Goal: Feedback & Contribution: Leave review/rating

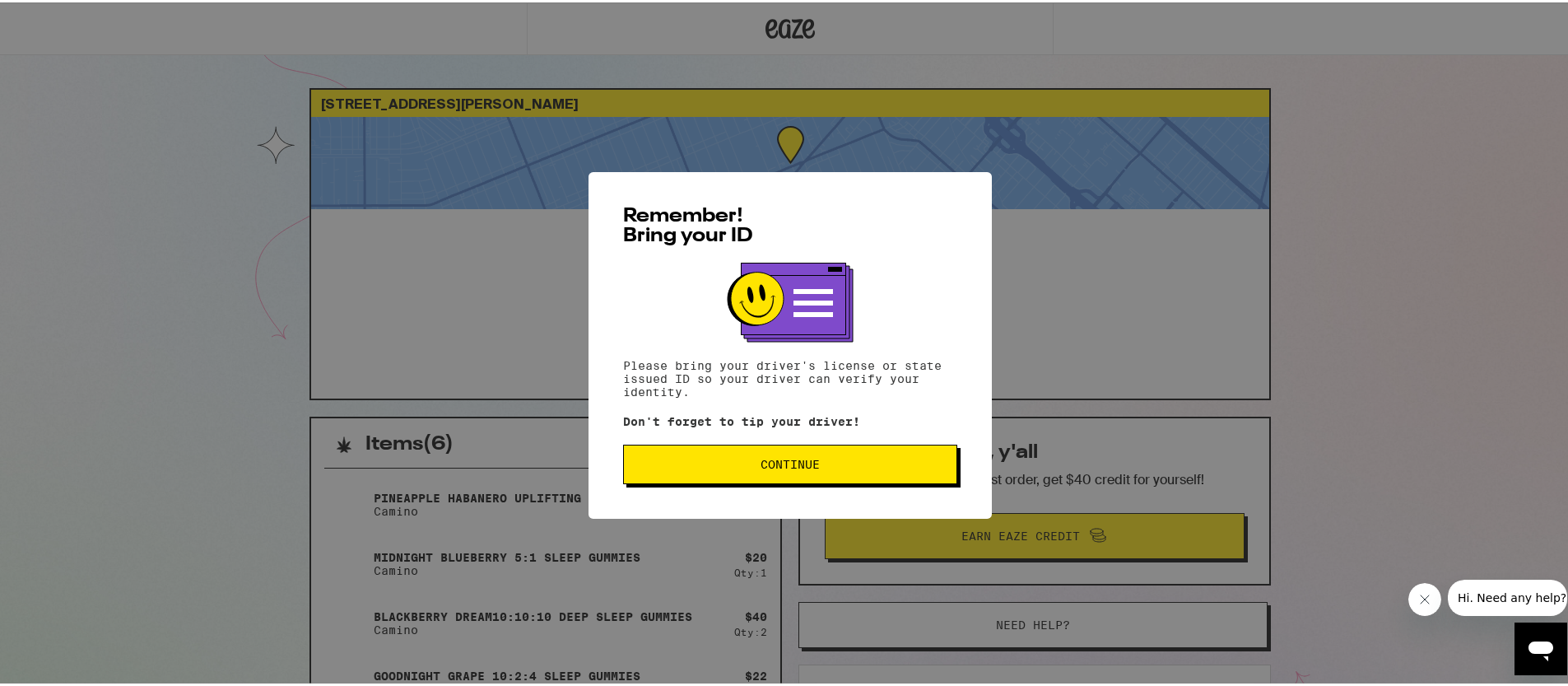
click at [798, 467] on span "Continue" at bounding box center [790, 462] width 59 height 12
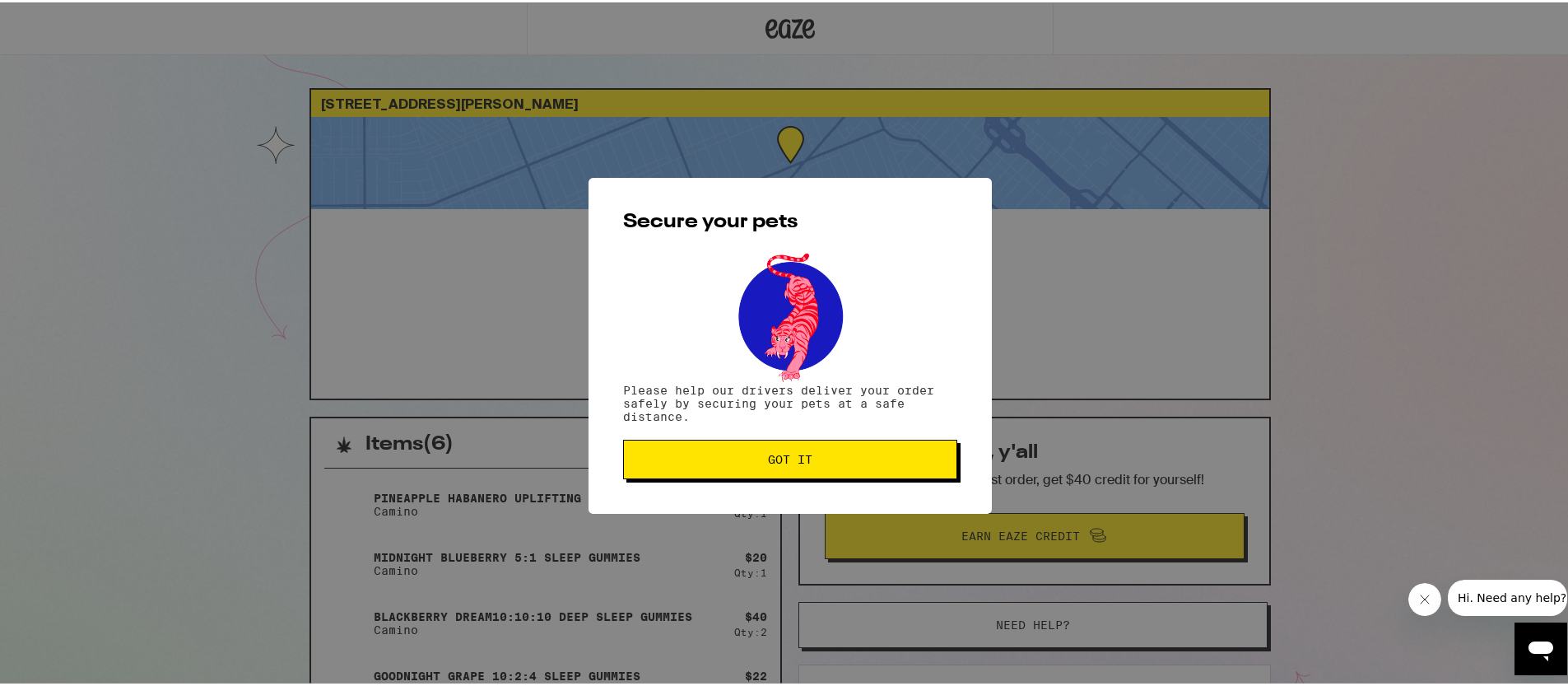
click at [816, 461] on span "Got it" at bounding box center [790, 457] width 306 height 12
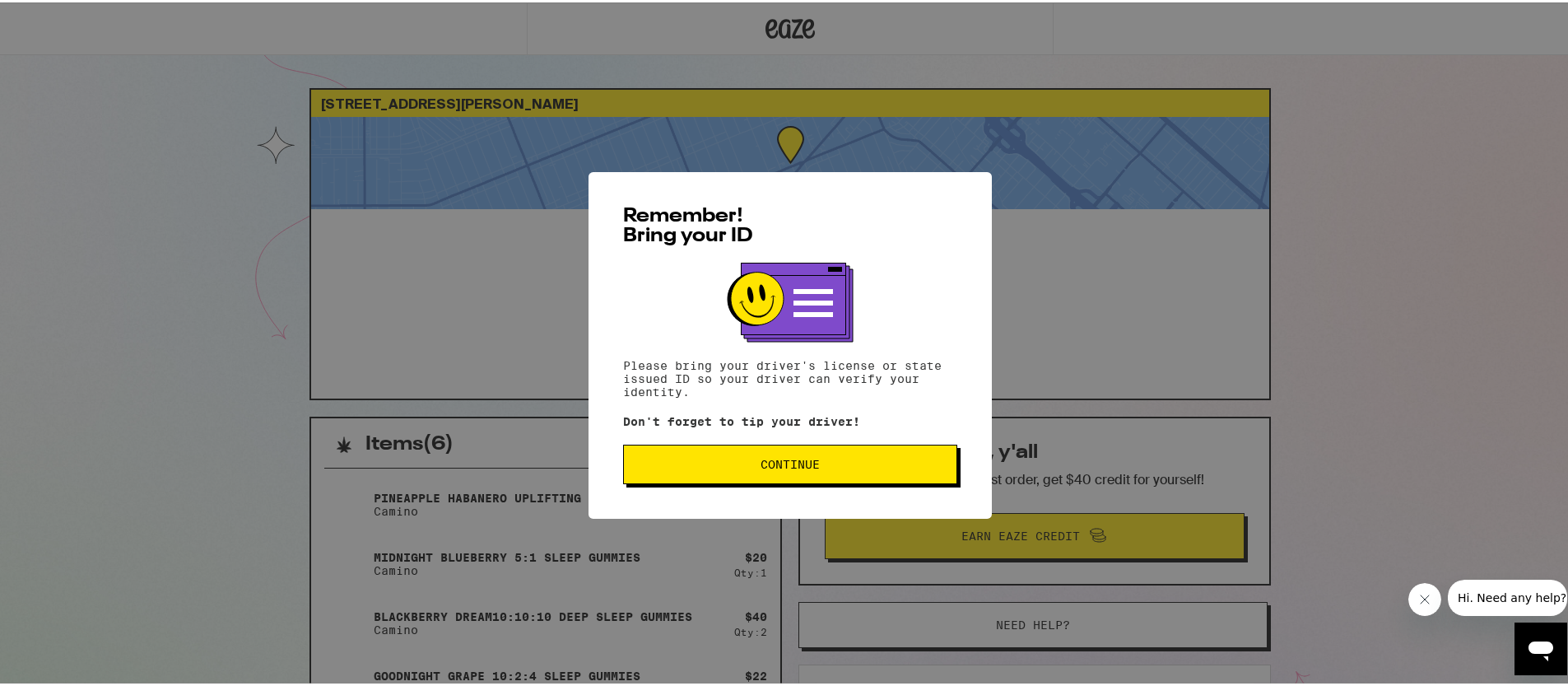
click at [849, 473] on button "Continue" at bounding box center [790, 461] width 335 height 40
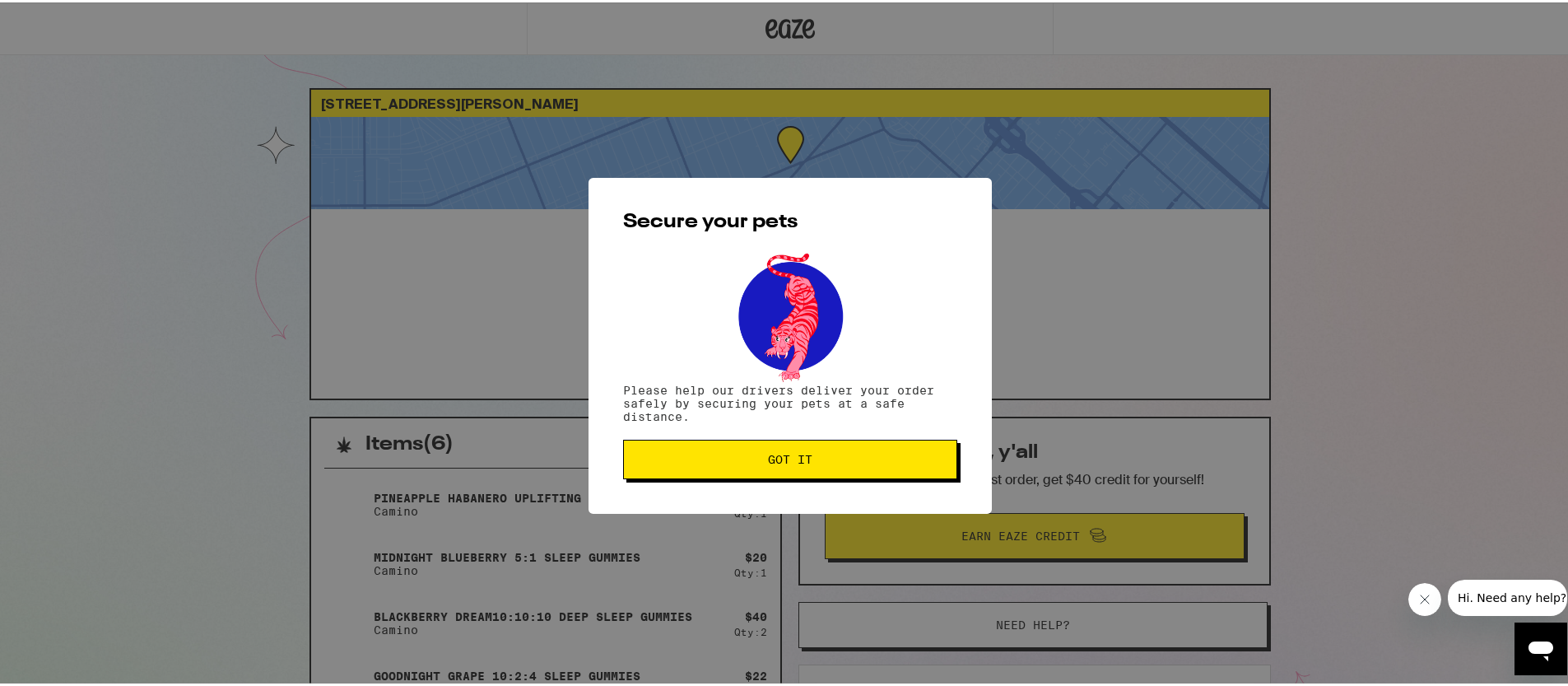
click at [898, 460] on span "Got it" at bounding box center [790, 457] width 306 height 12
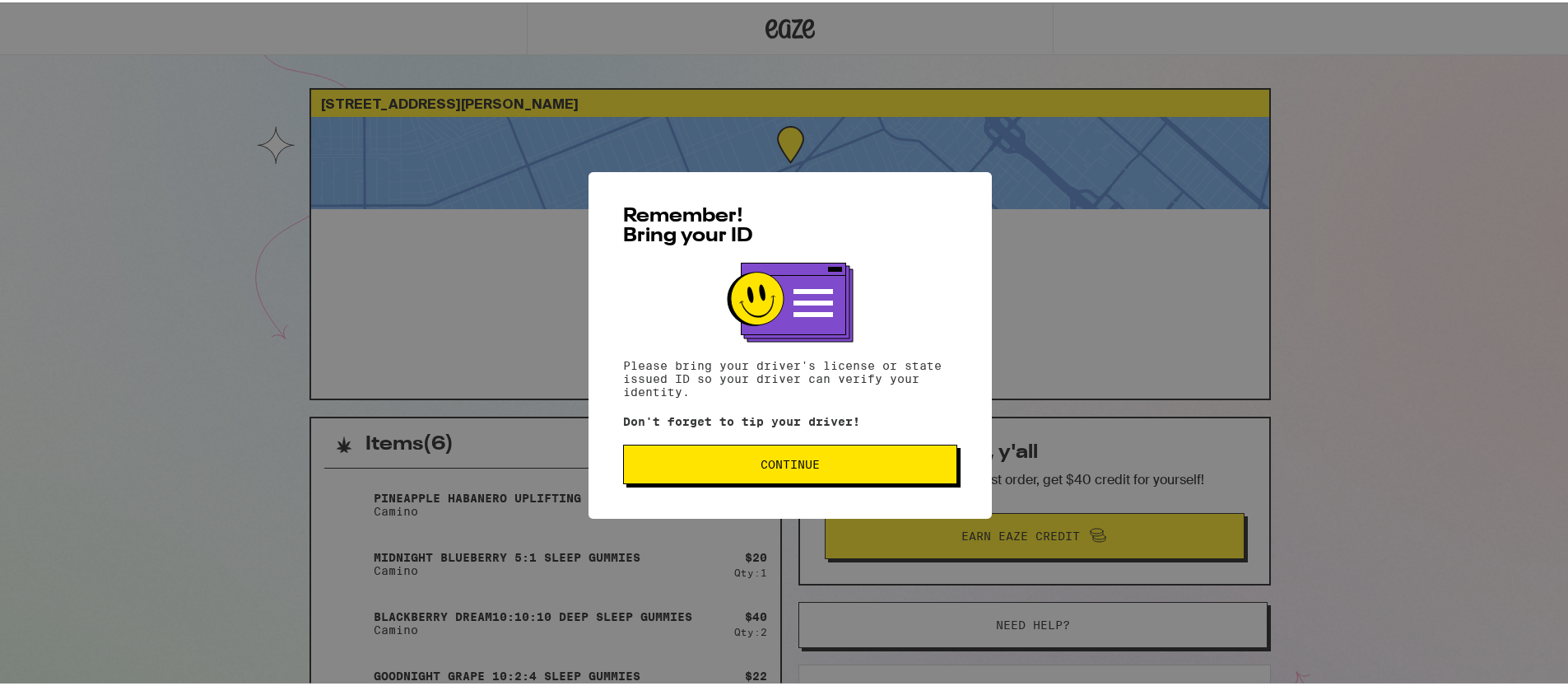
click at [929, 466] on span "Continue" at bounding box center [790, 462] width 306 height 12
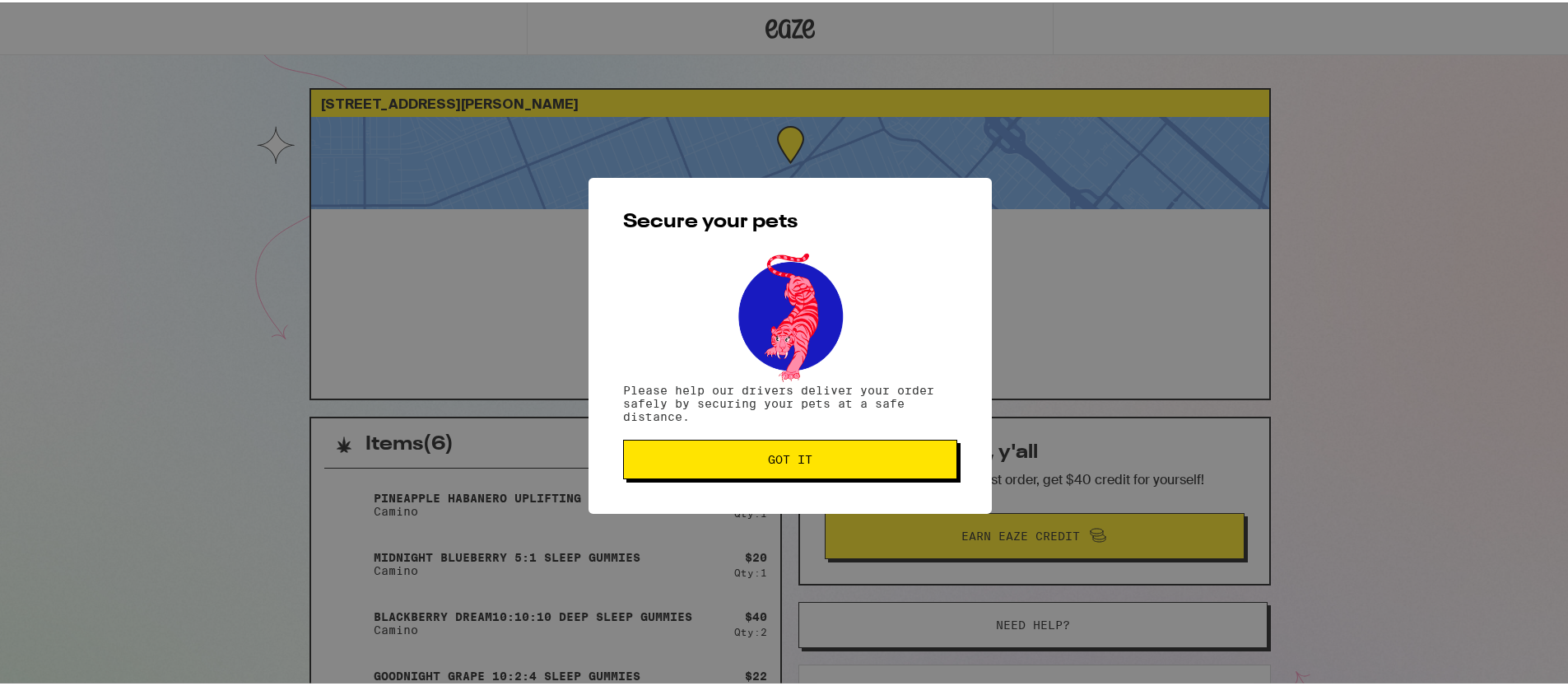
click at [930, 472] on button "Got it" at bounding box center [790, 457] width 335 height 40
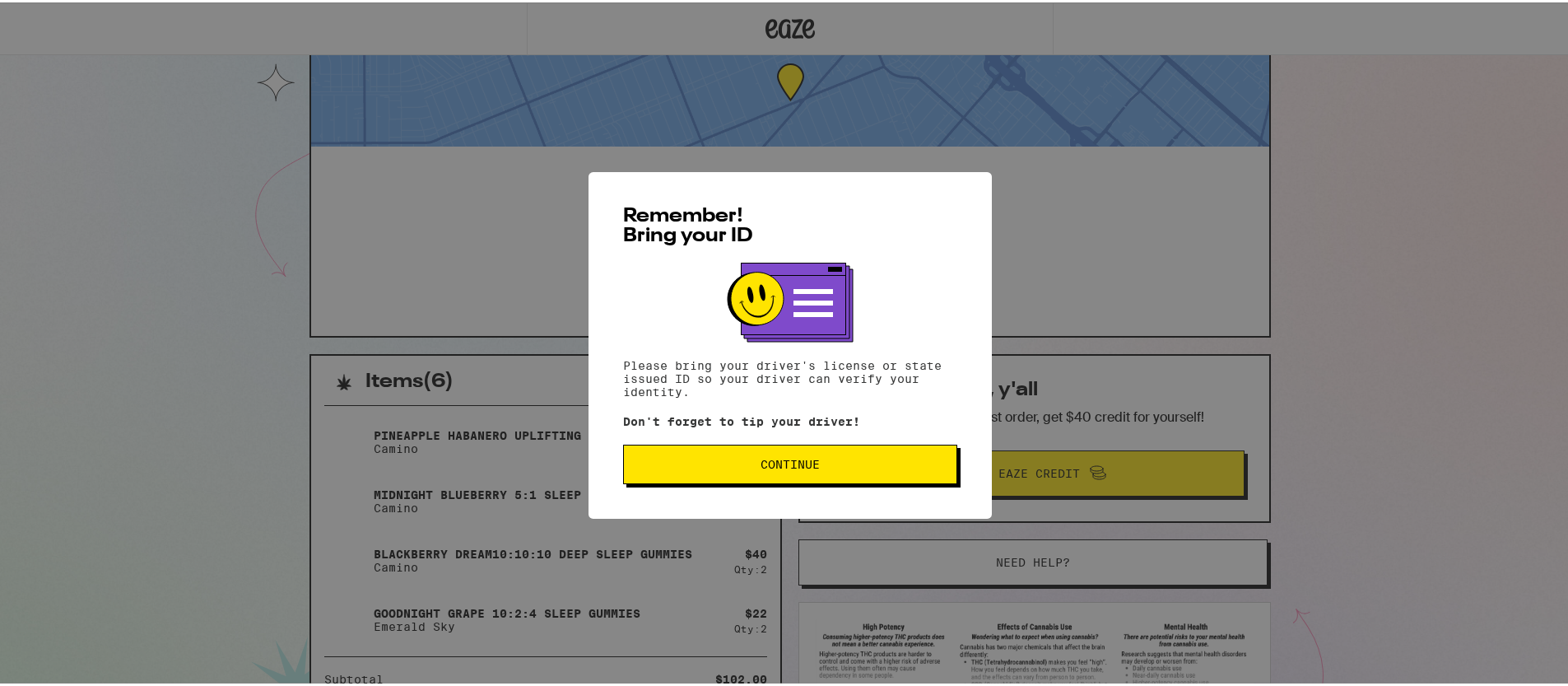
click at [911, 475] on button "Continue" at bounding box center [790, 461] width 335 height 40
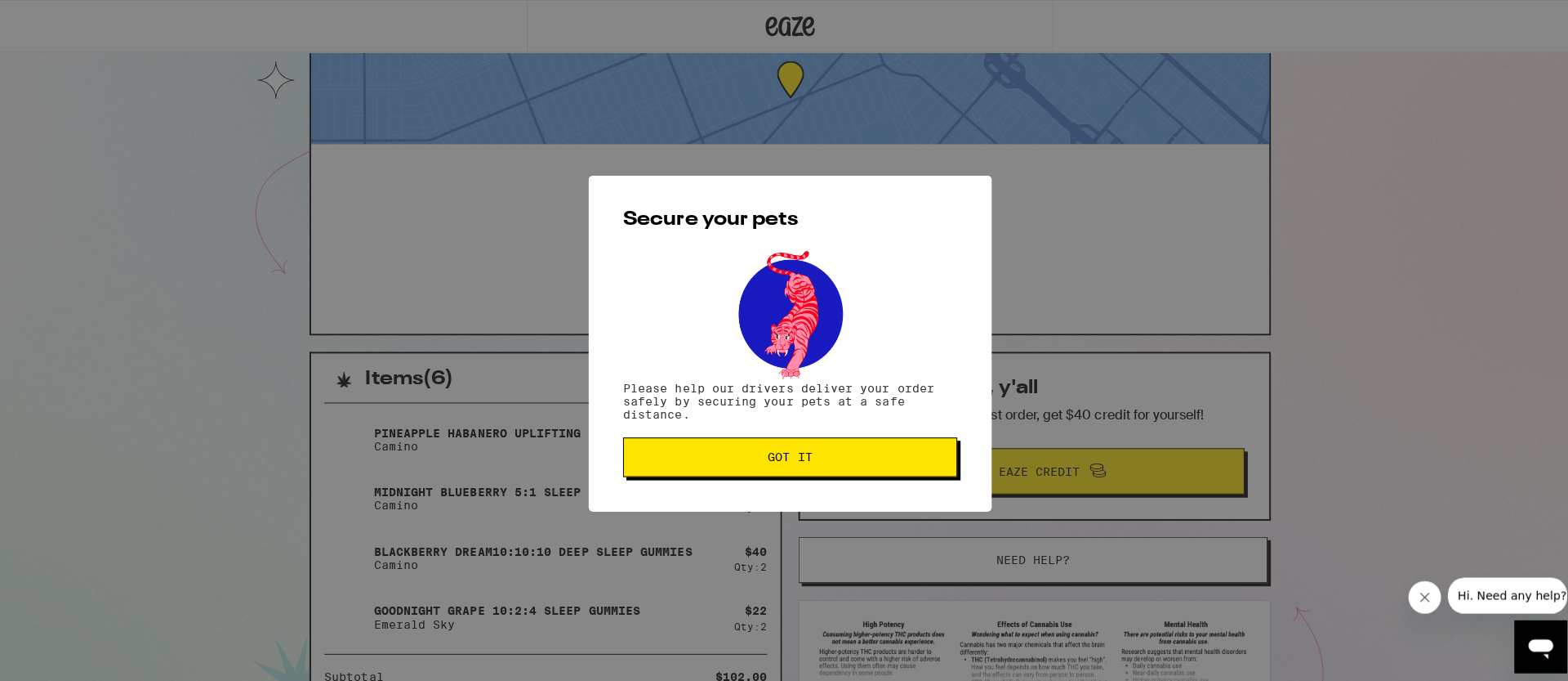
scroll to position [188, 0]
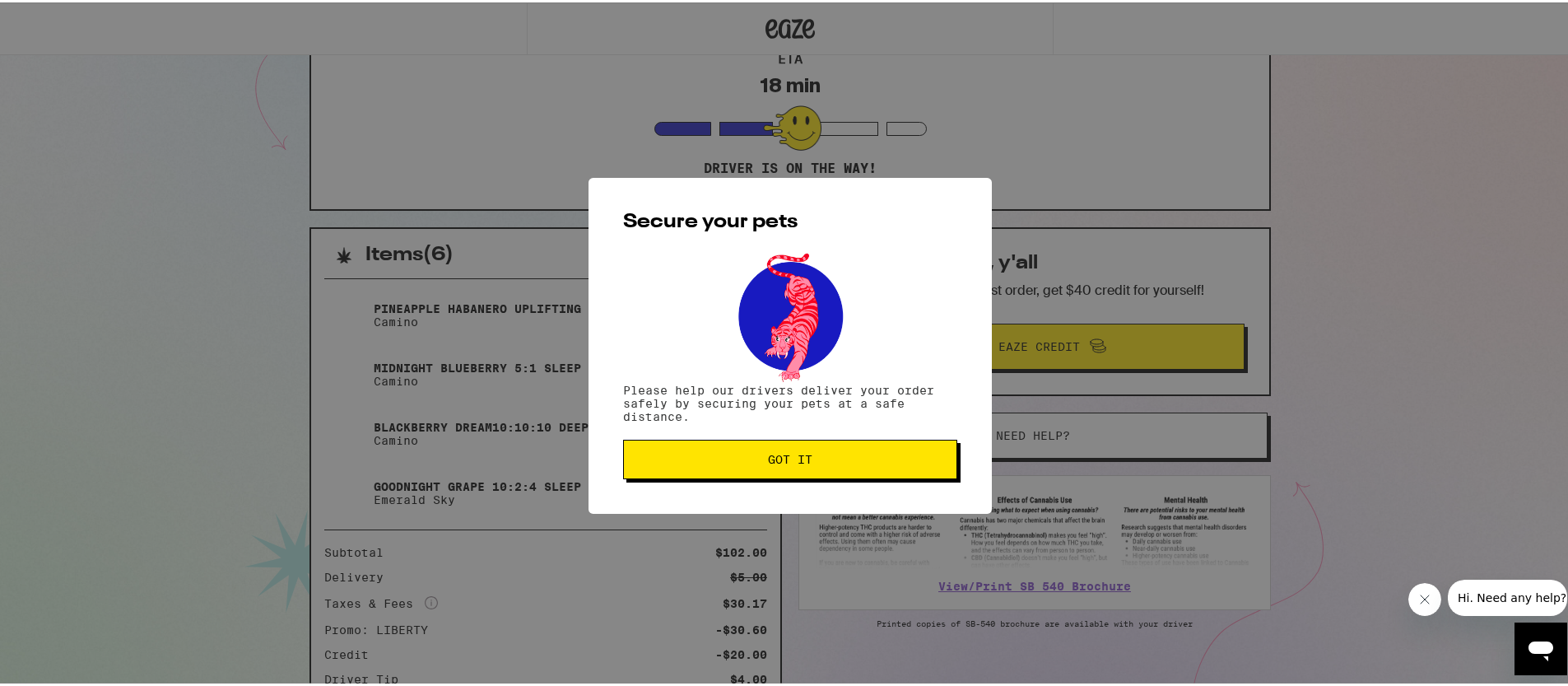
click at [876, 459] on span "Got it" at bounding box center [790, 457] width 306 height 12
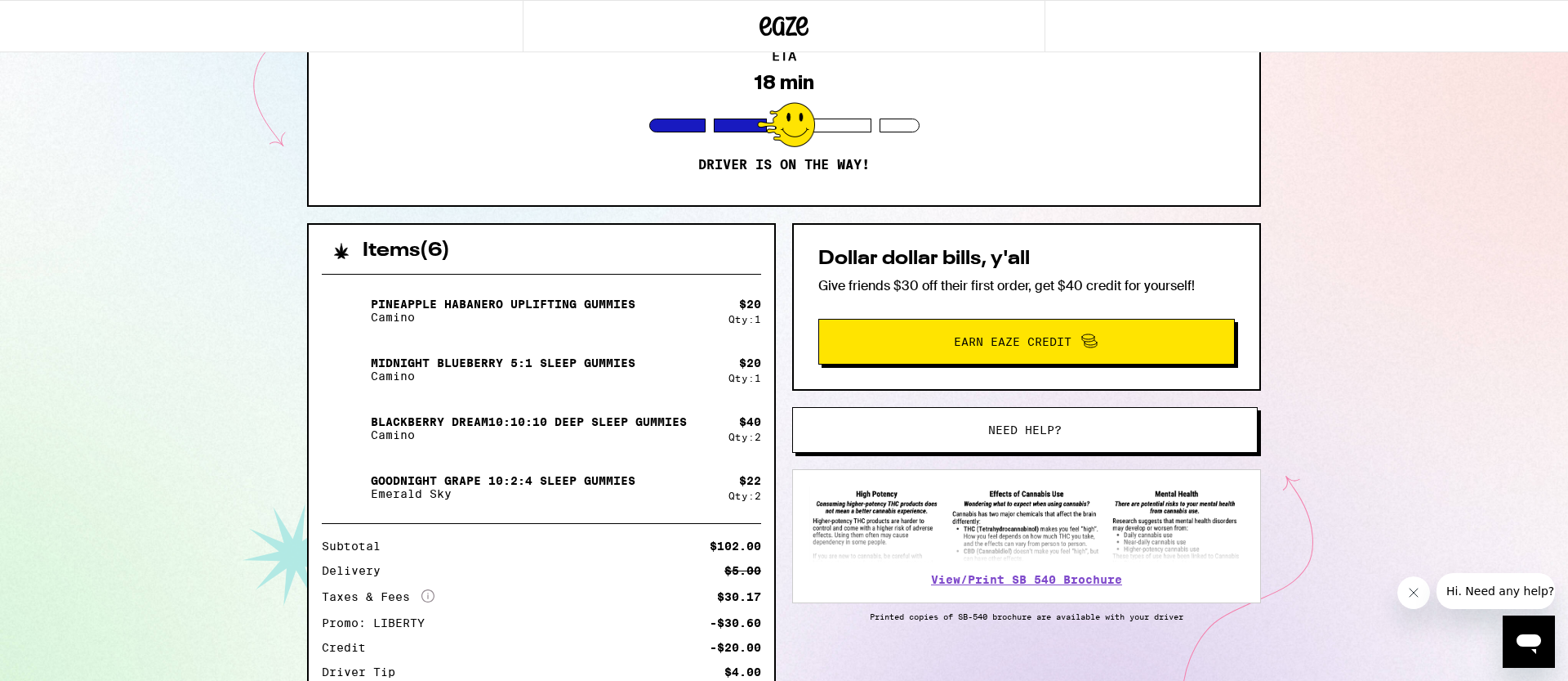
scroll to position [0, 0]
drag, startPoint x: 569, startPoint y: 619, endPoint x: 590, endPoint y: 659, distance: 45.2
click at [571, 616] on div "Subtotal $102.00 Delivery $5.00 Taxes & Fees More Info $30.17 Promo: LIBERTY -$…" at bounding box center [541, 609] width 439 height 138
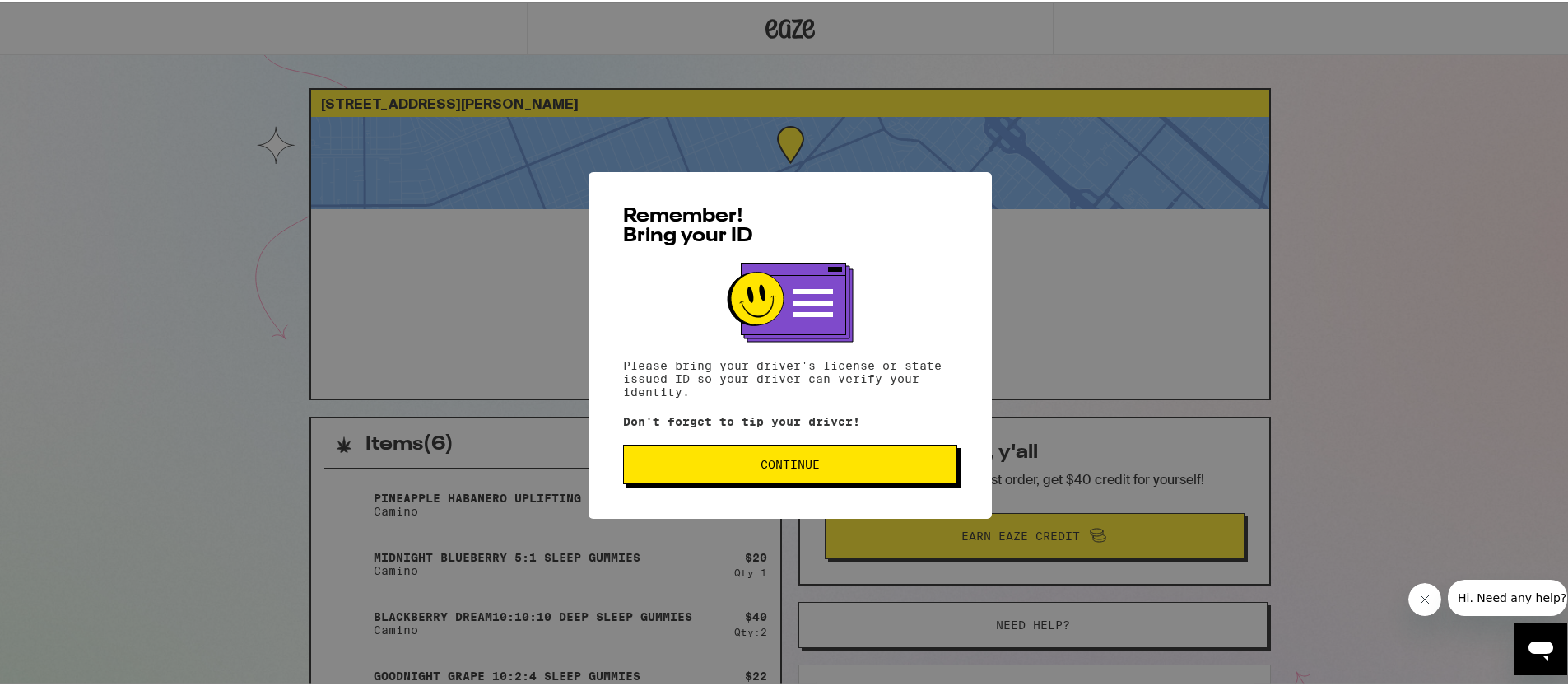
click at [727, 460] on span "Continue" at bounding box center [790, 462] width 306 height 12
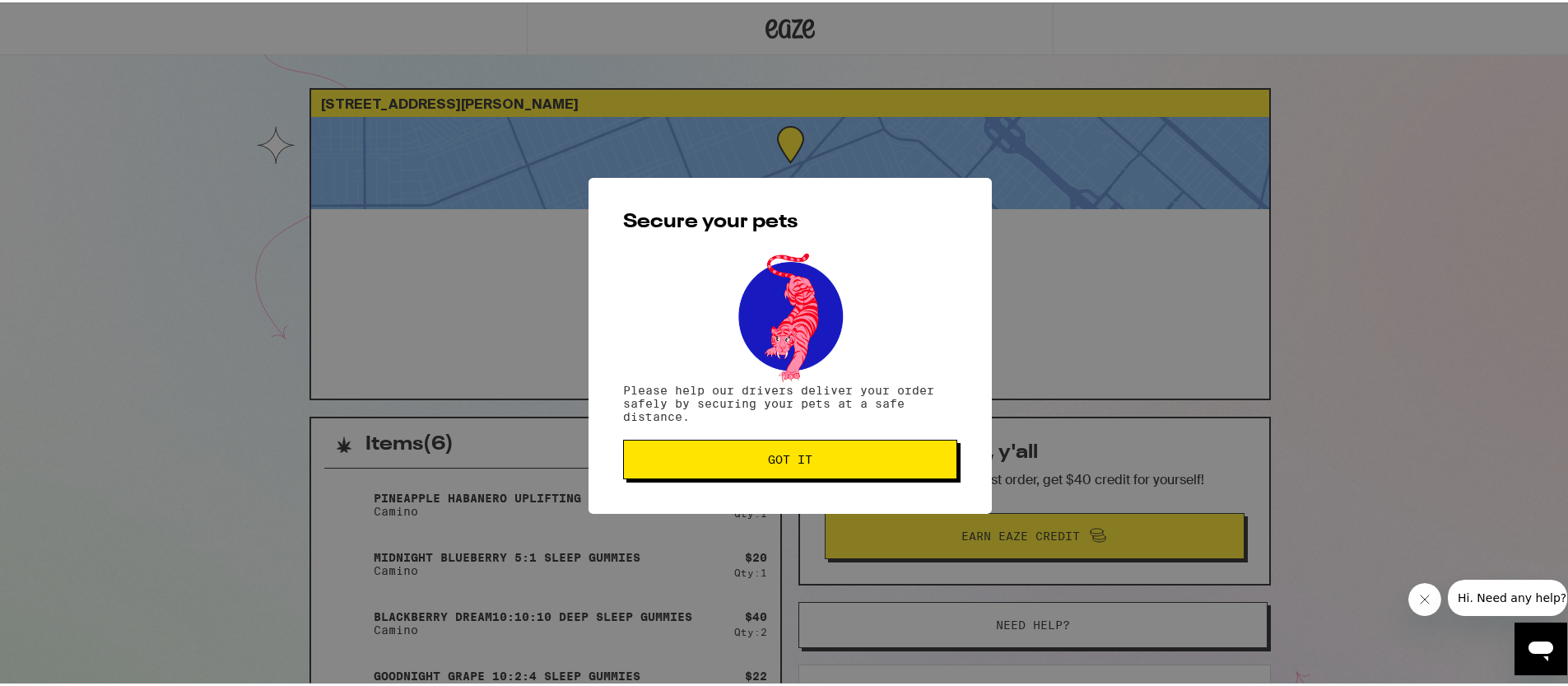
click at [846, 469] on button "Got it" at bounding box center [790, 457] width 335 height 40
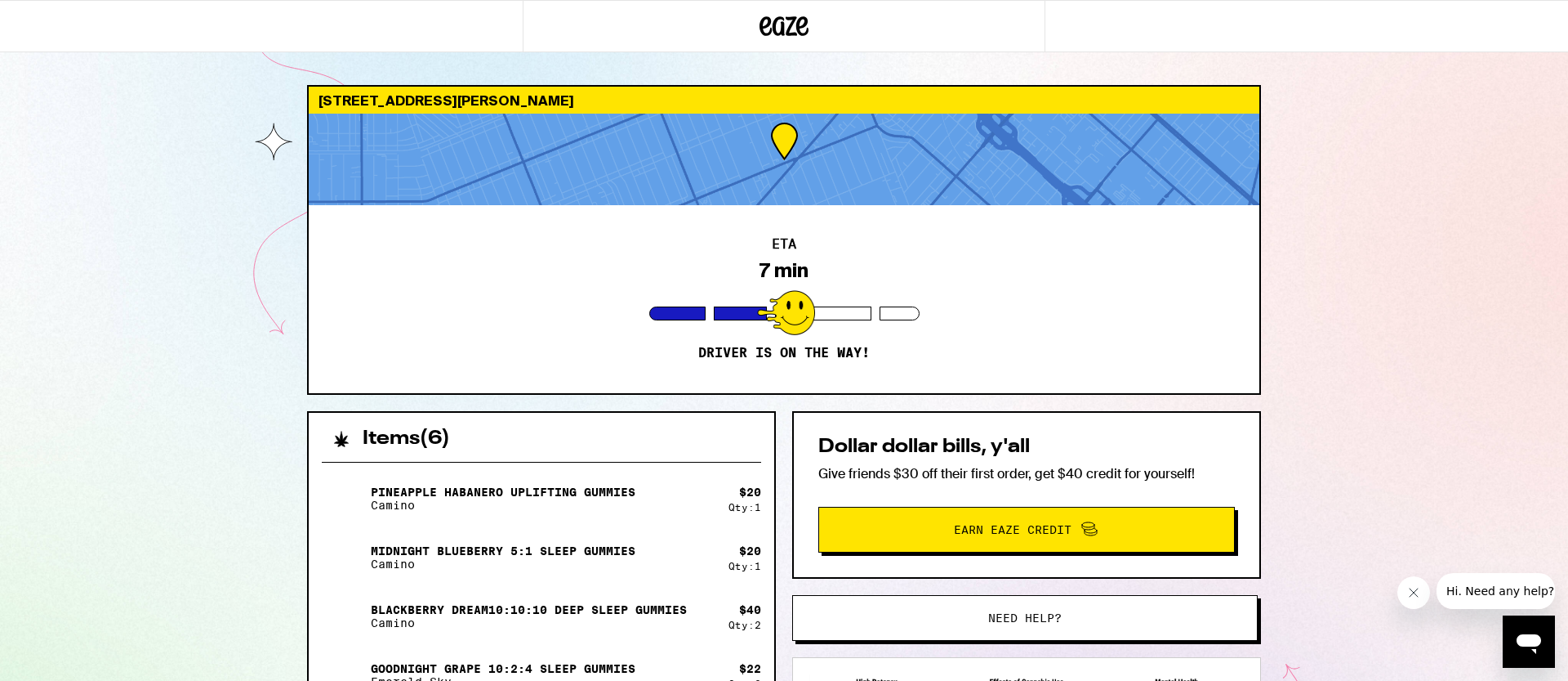
click at [1379, 490] on div "201 N Reese Pl Burbank 91506 ETA 7 min Driver is on the way! Items ( 6 ) Pineap…" at bounding box center [784, 497] width 1568 height 994
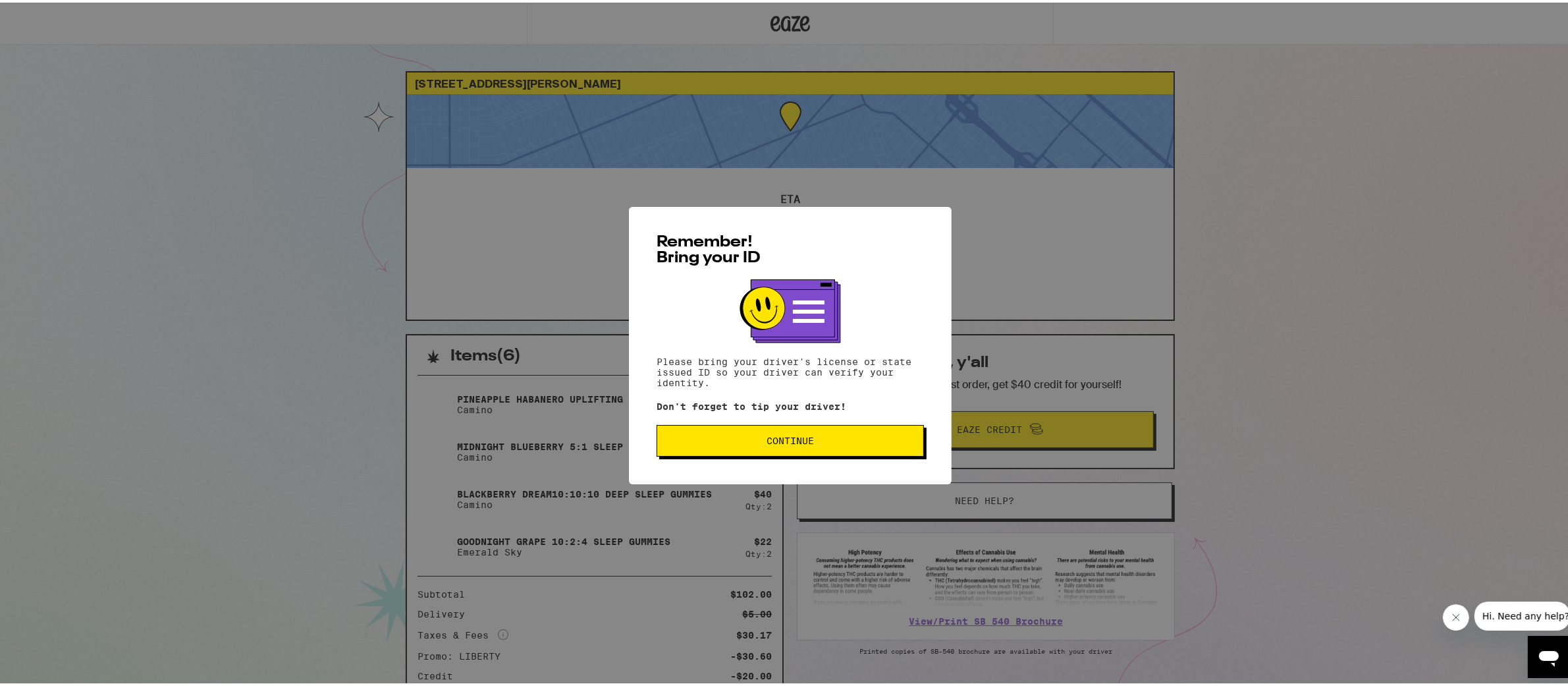
click at [744, 446] on button "Continue" at bounding box center [790, 438] width 268 height 32
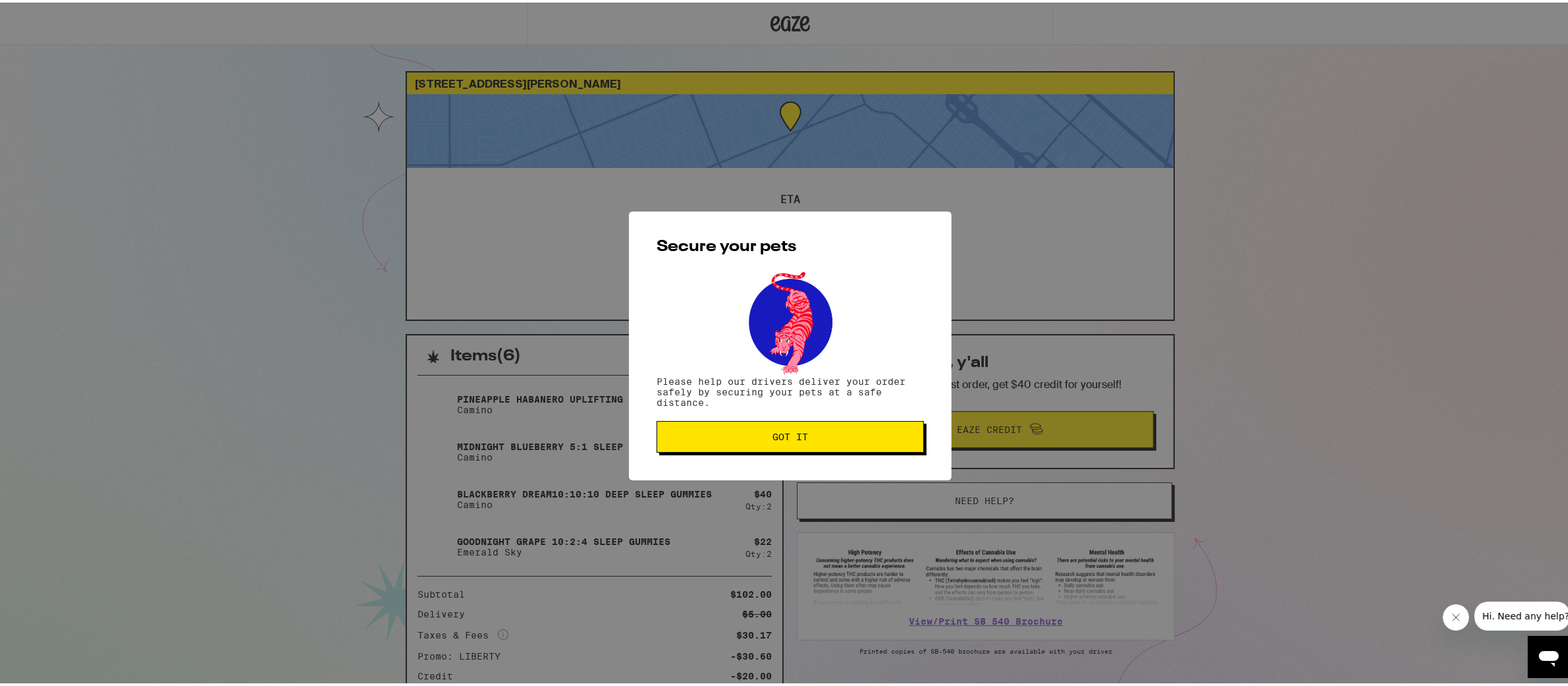
click at [759, 439] on span "Got it" at bounding box center [790, 434] width 245 height 10
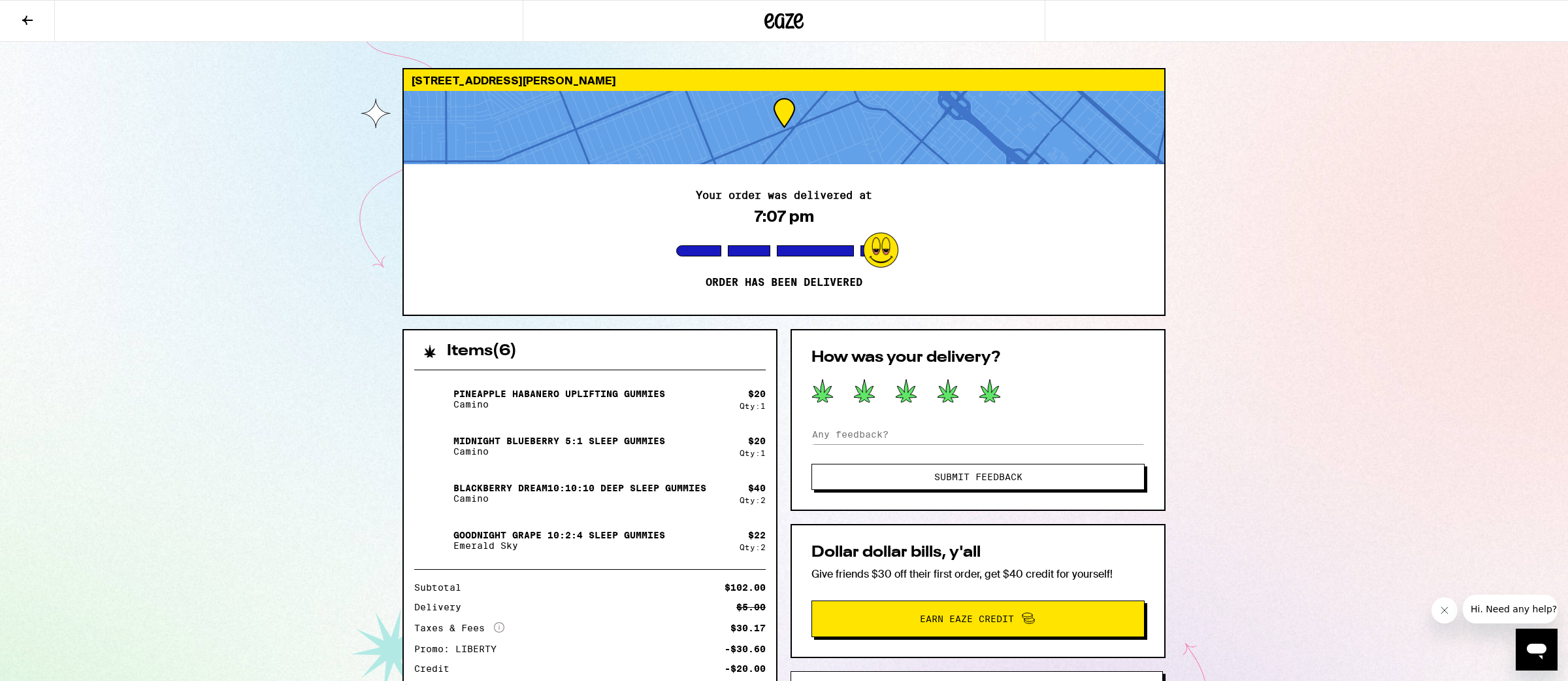
click at [989, 388] on icon at bounding box center [990, 390] width 21 height 23
click at [994, 476] on span "Submit Feedback" at bounding box center [979, 477] width 88 height 9
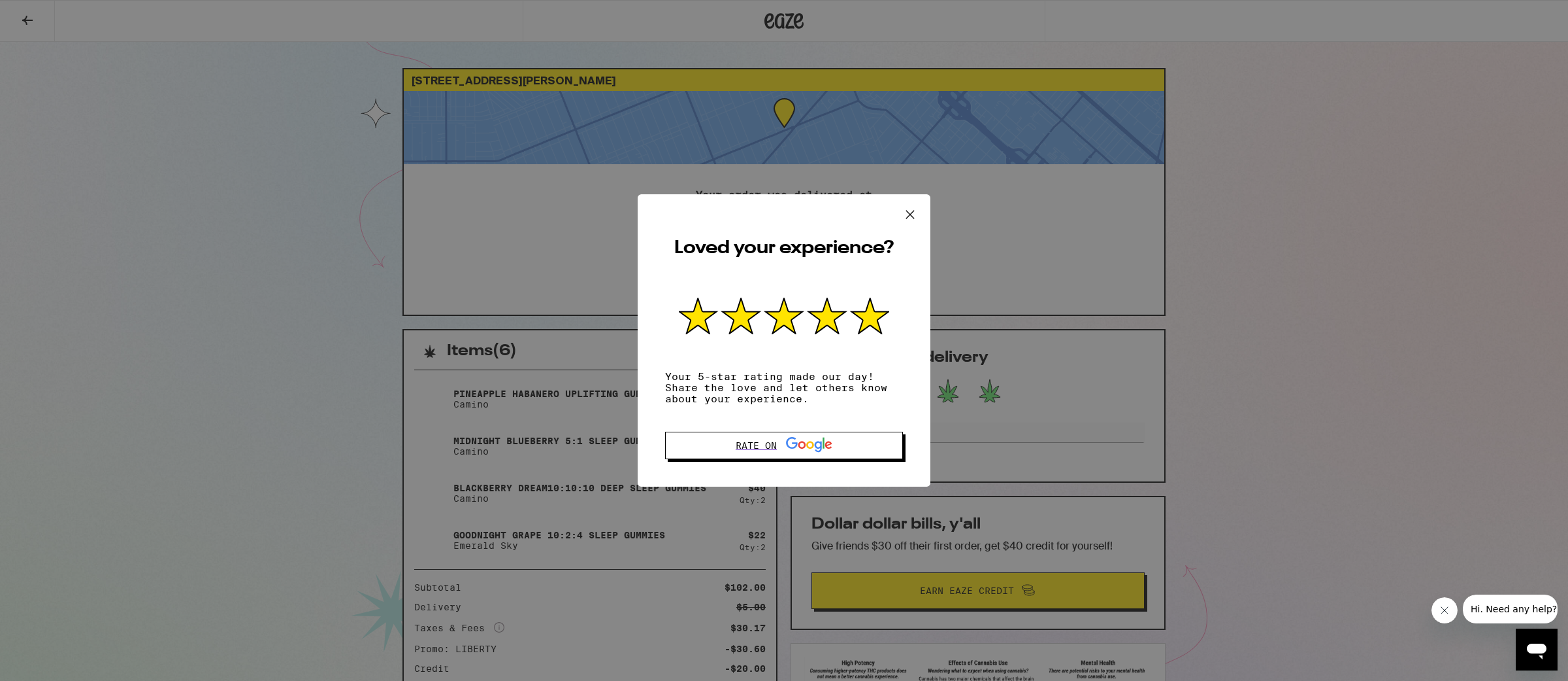
click at [902, 215] on icon at bounding box center [910, 214] width 20 height 20
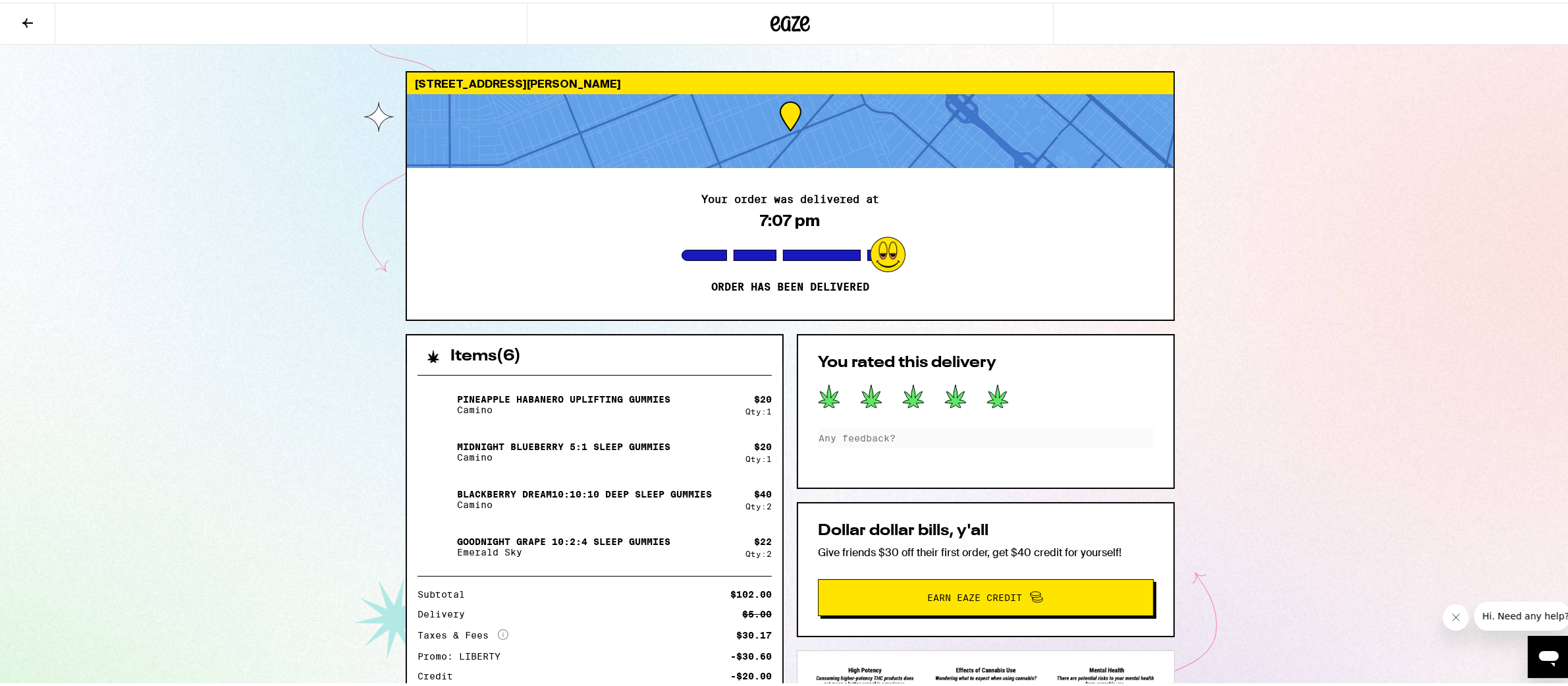
scroll to position [151, 0]
